Goal: Transaction & Acquisition: Purchase product/service

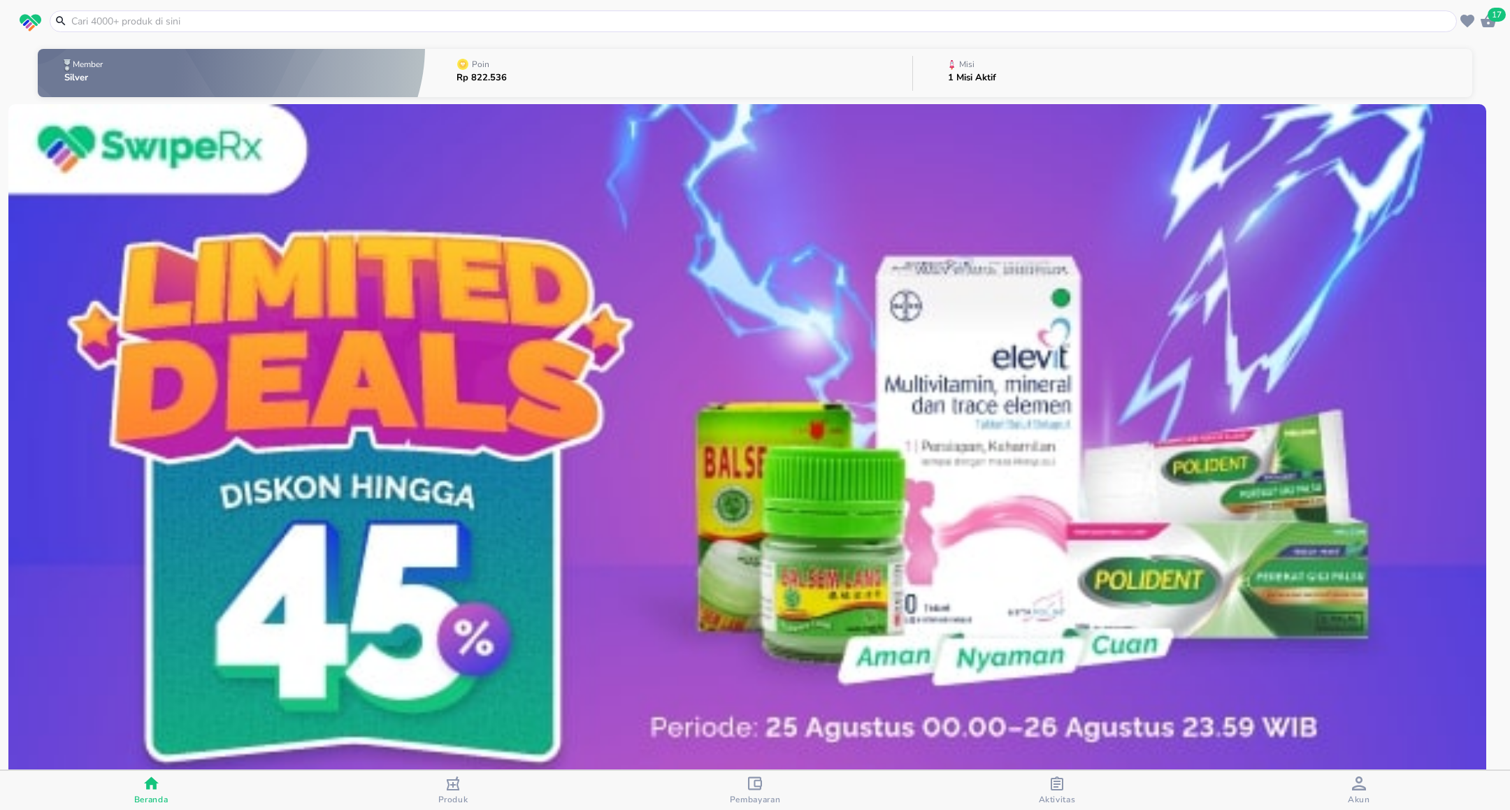
click at [387, 17] on input "text" at bounding box center [761, 21] width 1383 height 15
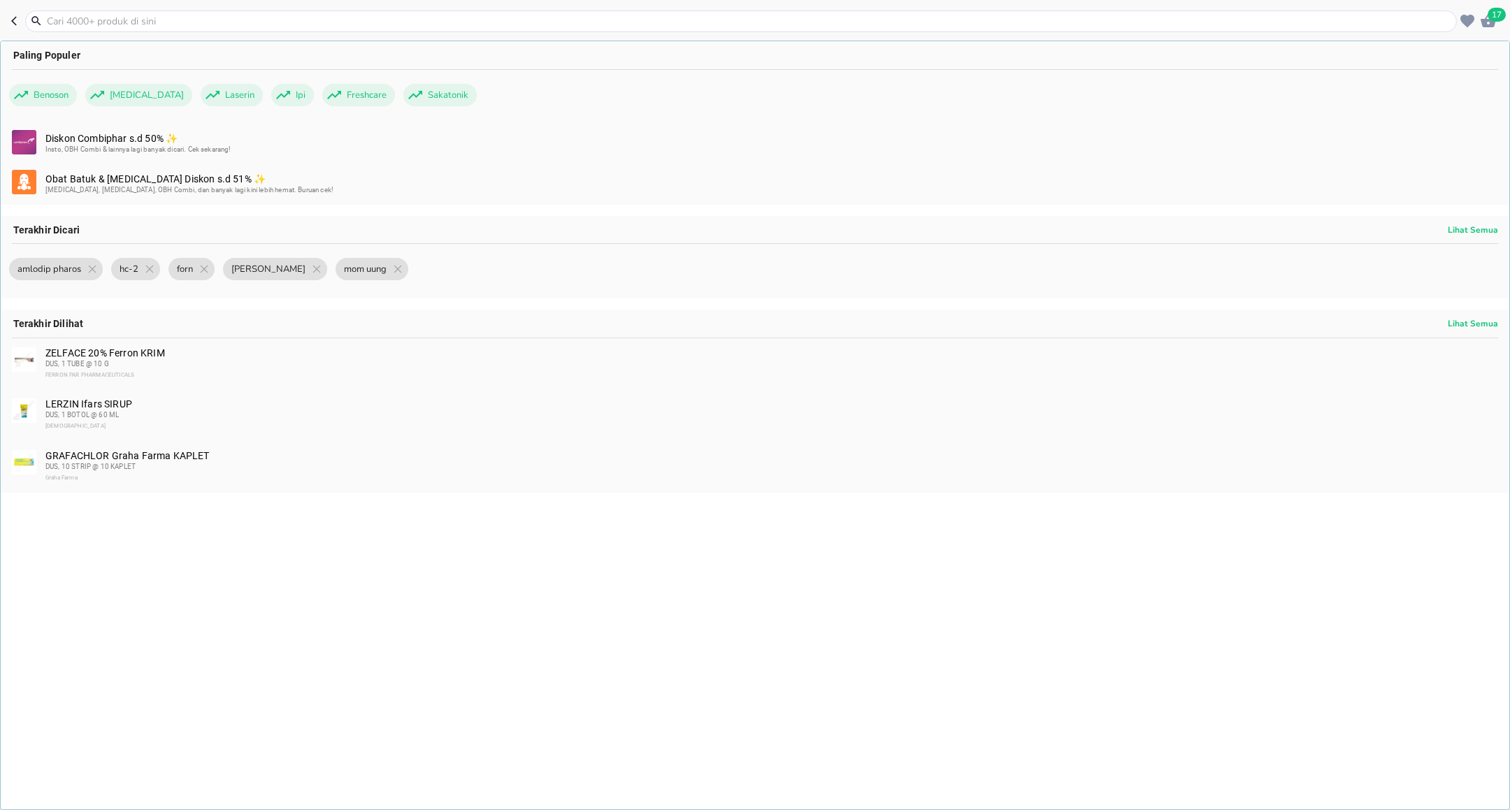
click at [239, 458] on div "GRAFACHLOR [GEOGRAPHIC_DATA] KAPLET DUS, 10 STRIP @ 10 [GEOGRAPHIC_DATA]" at bounding box center [770, 467] width 1451 height 34
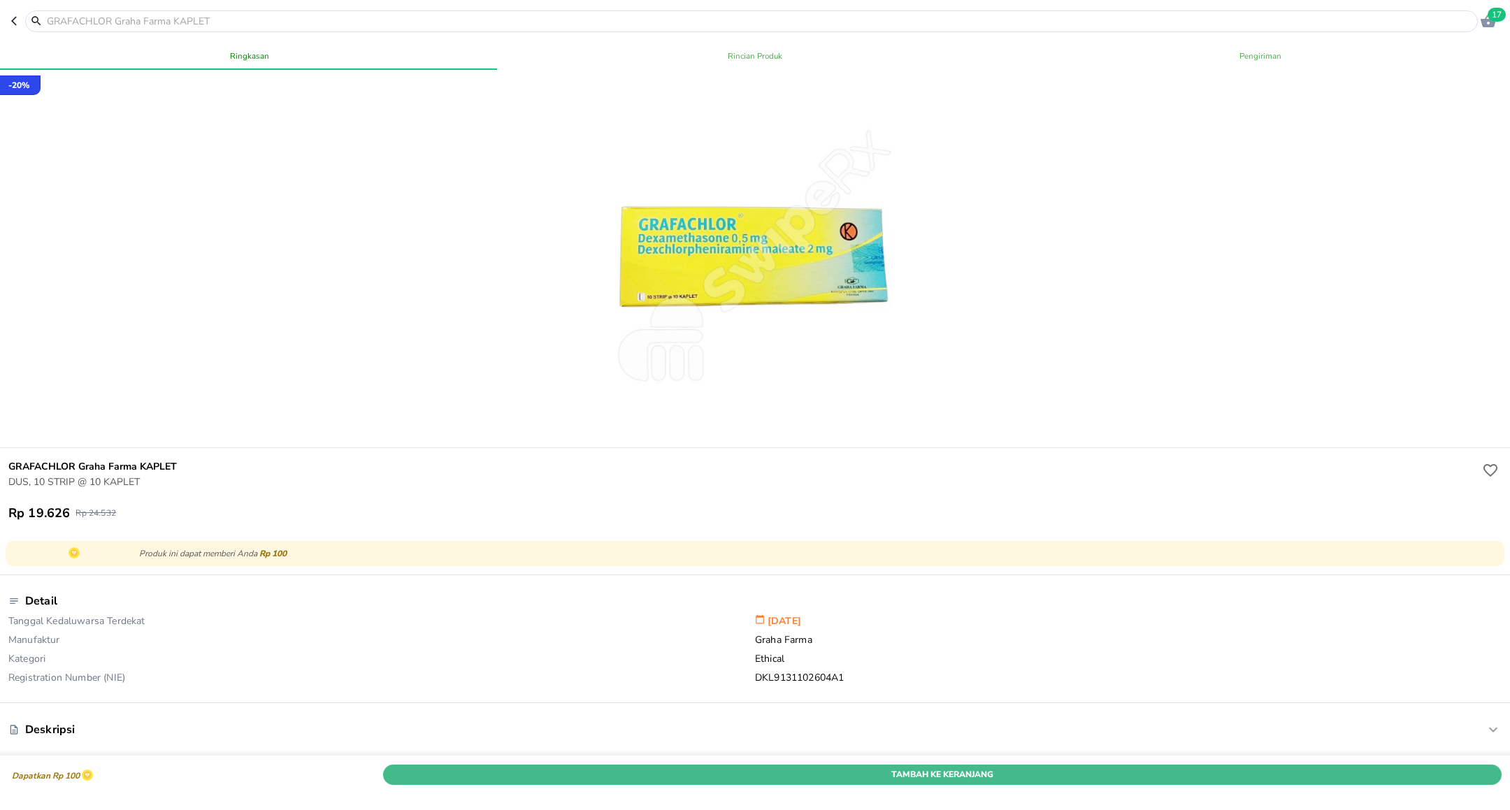
click at [695, 765] on button "Tambah Ke Keranjang" at bounding box center [942, 775] width 1118 height 20
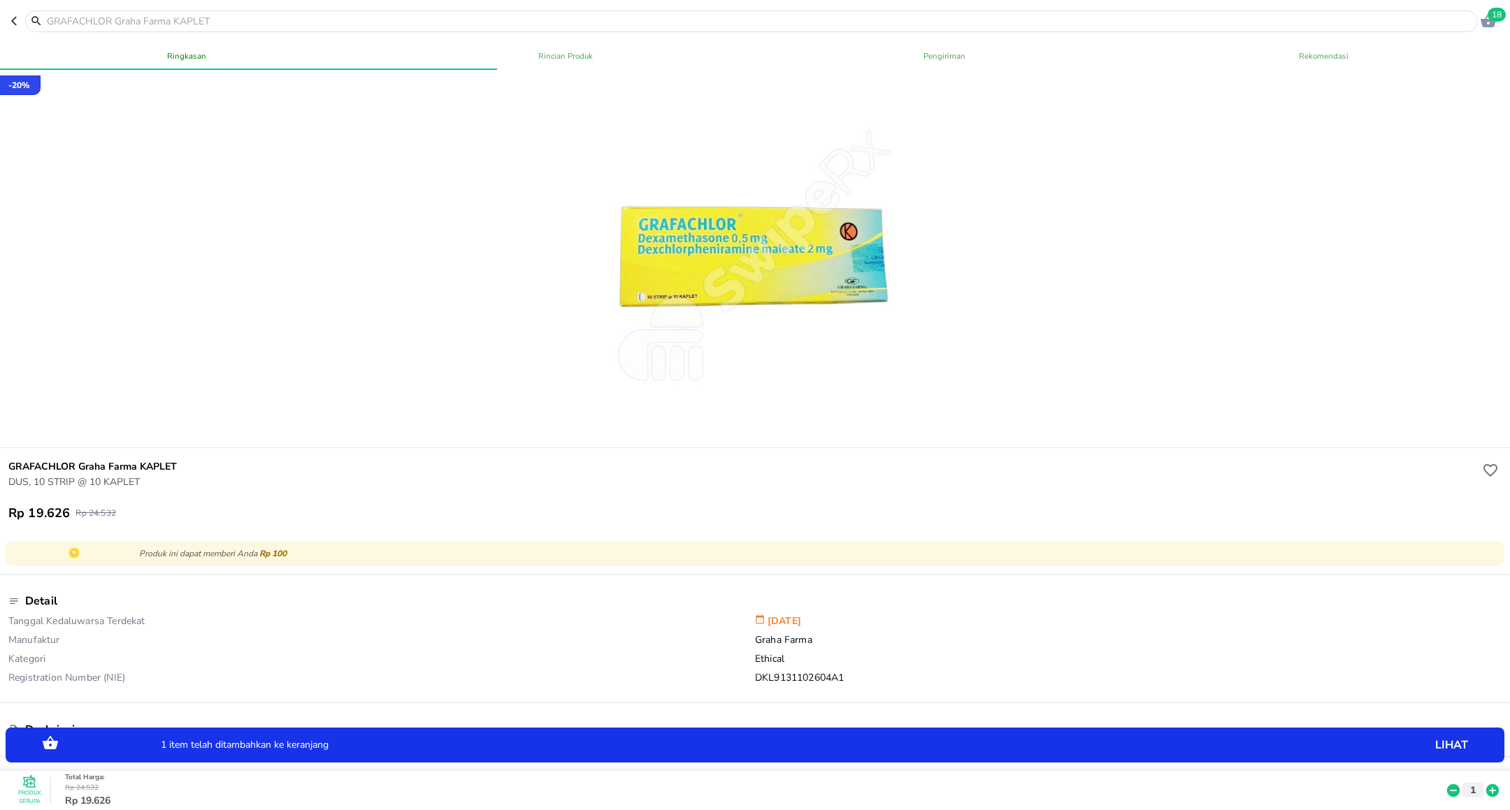
click at [1486, 784] on icon at bounding box center [1492, 790] width 13 height 13
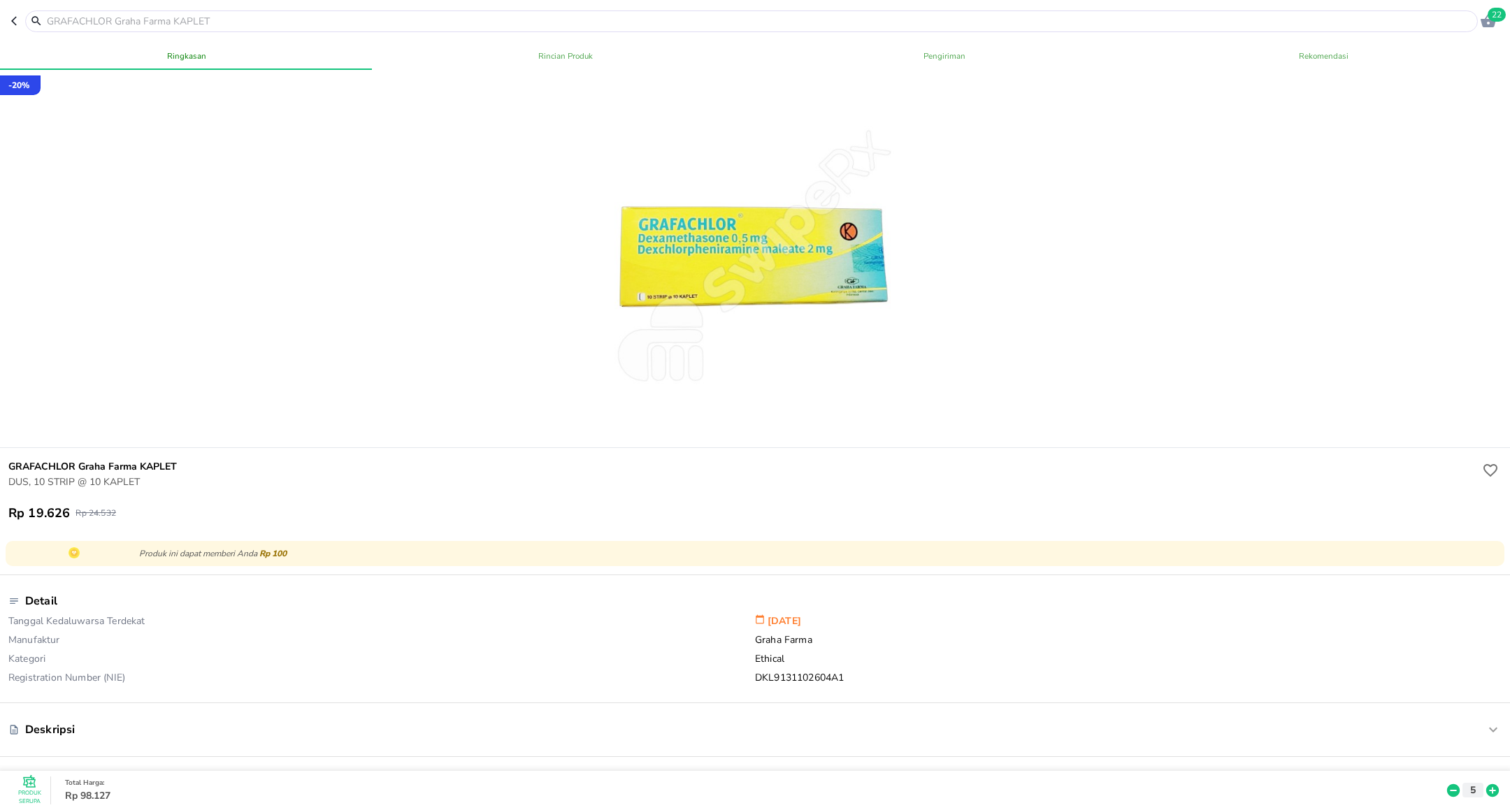
click at [1444, 783] on icon at bounding box center [1453, 790] width 18 height 15
